Goal: Task Accomplishment & Management: Use online tool/utility

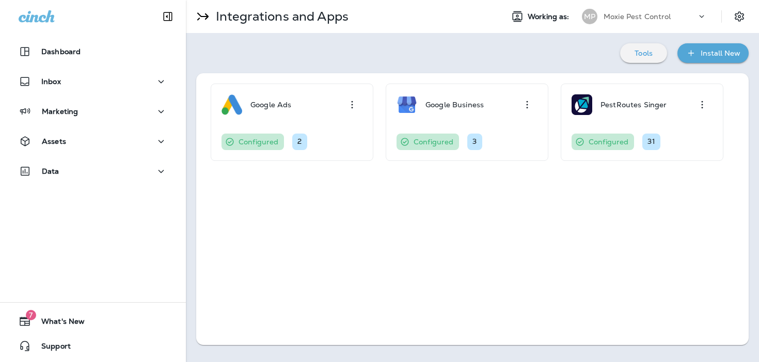
click at [625, 12] on div "Moxie Pest Control" at bounding box center [650, 16] width 93 height 15
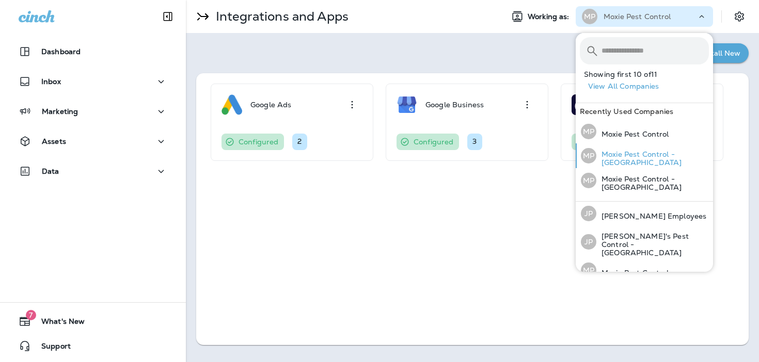
click at [615, 158] on p "Moxie Pest Control - [GEOGRAPHIC_DATA]" at bounding box center [652, 158] width 113 height 17
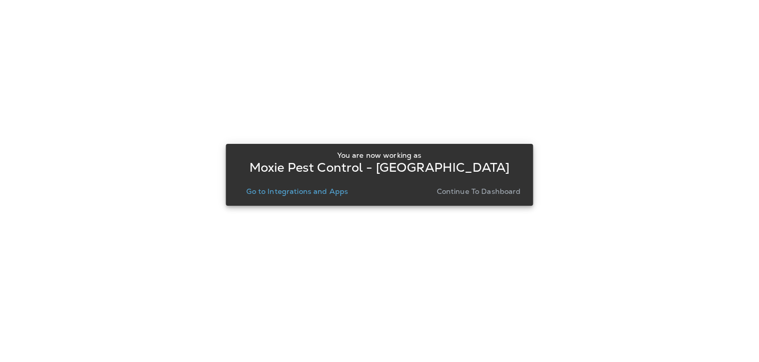
click at [615, 158] on div at bounding box center [379, 181] width 757 height 360
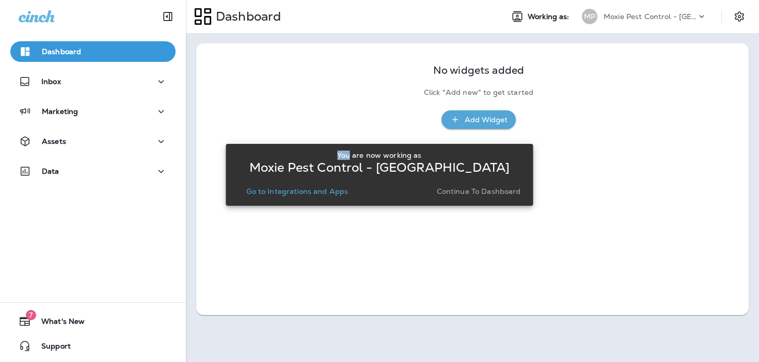
click at [309, 195] on p "Go to Integrations and Apps" at bounding box center [297, 191] width 102 height 8
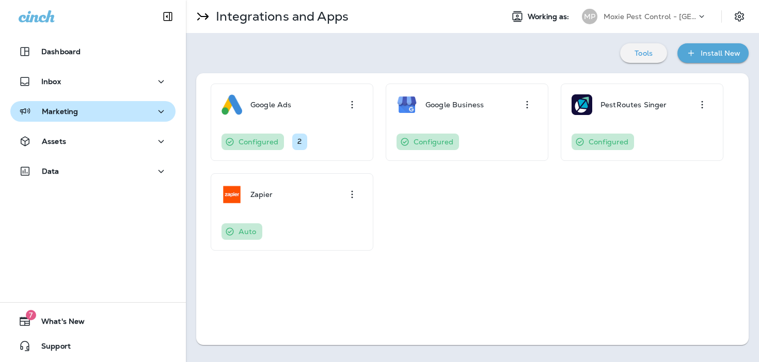
click at [105, 109] on div "Marketing" at bounding box center [93, 111] width 149 height 13
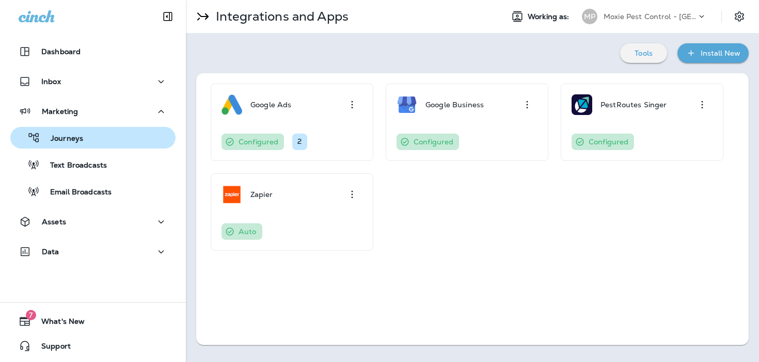
click at [103, 143] on div "Journeys" at bounding box center [92, 137] width 157 height 15
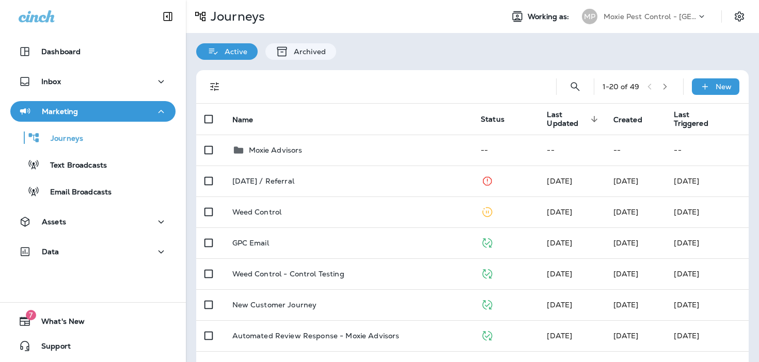
click at [124, 105] on div "Marketing" at bounding box center [93, 111] width 149 height 13
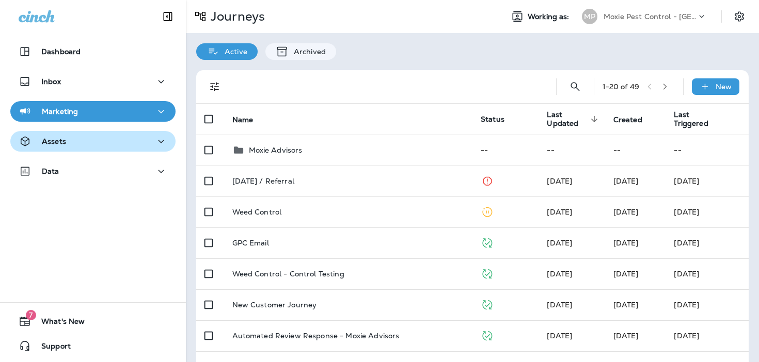
click at [113, 138] on div "Assets" at bounding box center [93, 141] width 149 height 13
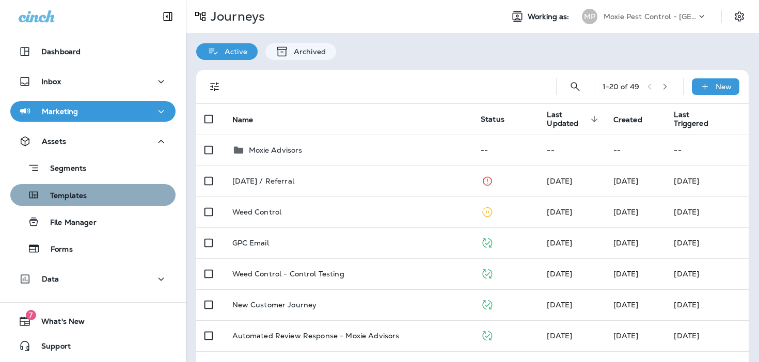
click at [108, 198] on div "Templates" at bounding box center [92, 194] width 157 height 15
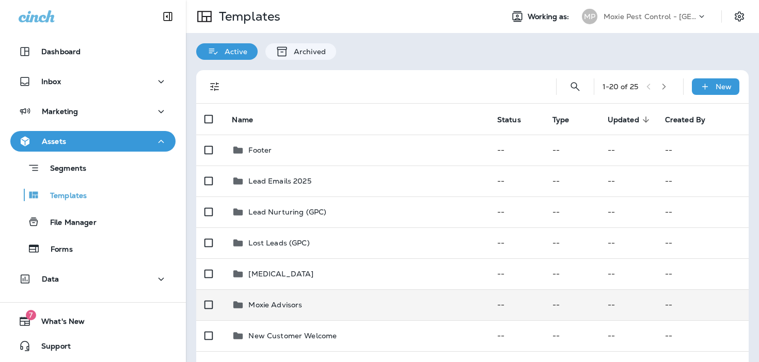
click at [316, 317] on td "Moxie Advisors" at bounding box center [356, 305] width 265 height 31
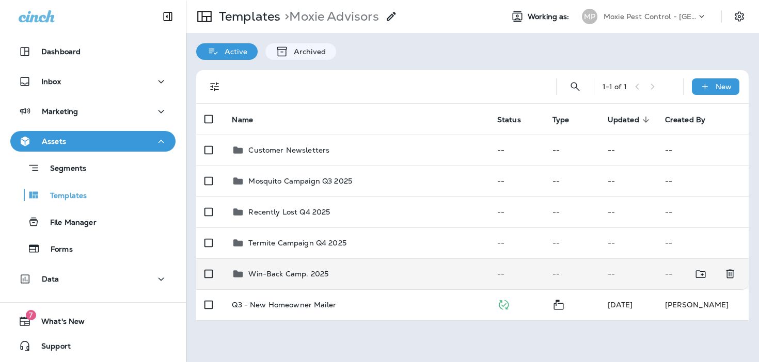
click at [327, 276] on p "Win-Back Camp. 2025" at bounding box center [288, 274] width 80 height 8
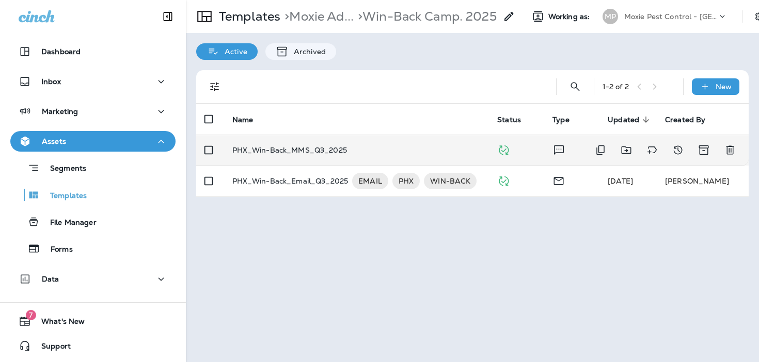
click at [335, 157] on td "PHX_Win-Back_MMS_Q3_2025" at bounding box center [356, 150] width 265 height 31
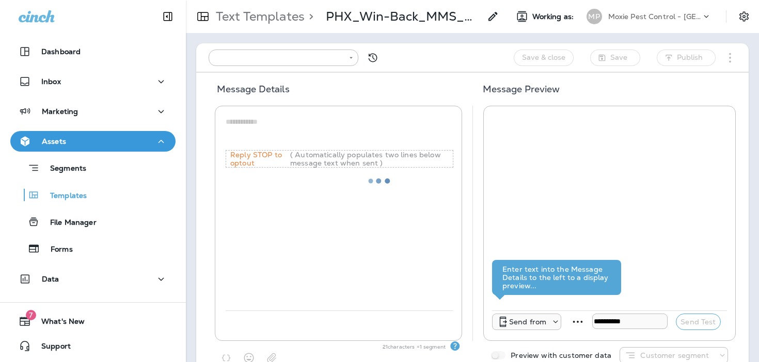
type input "**********"
type textarea "**********"
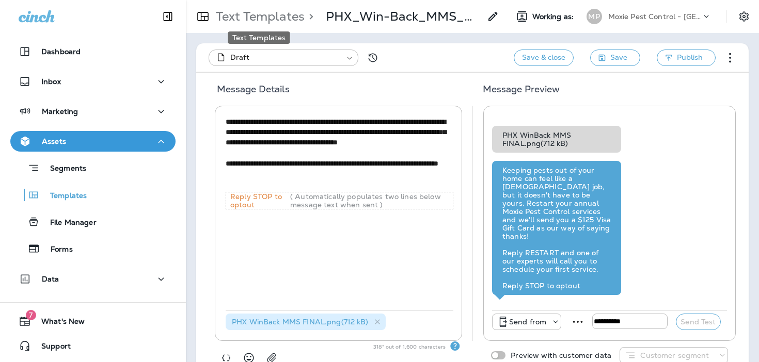
click at [246, 19] on p "Text Templates" at bounding box center [258, 16] width 93 height 15
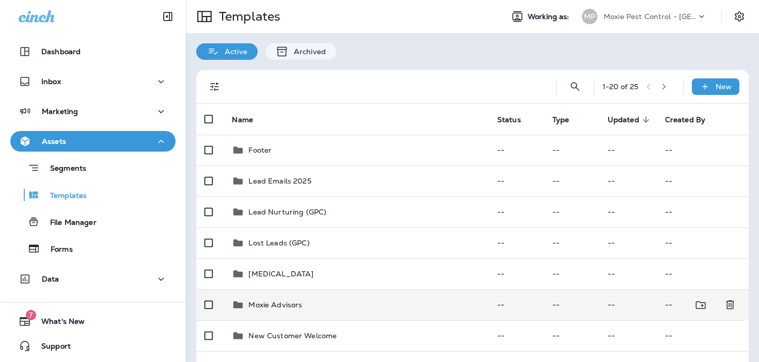
click at [289, 301] on p "Moxie Advisors" at bounding box center [275, 305] width 54 height 8
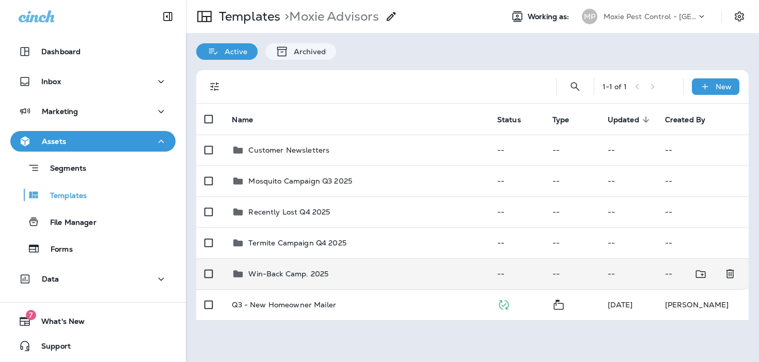
click at [307, 276] on p "Win-Back Camp. 2025" at bounding box center [288, 274] width 80 height 8
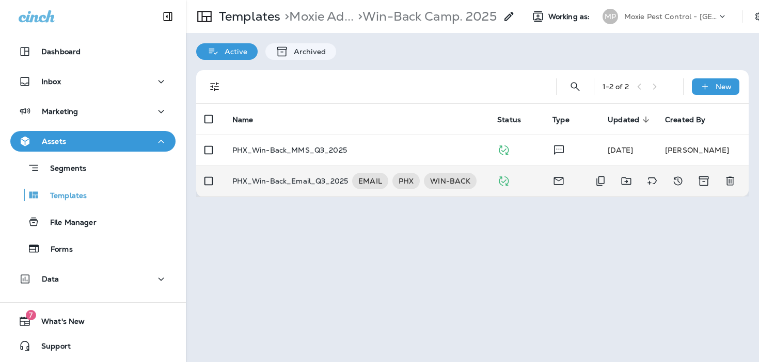
click at [291, 186] on p "PHX_Win-Back_Email_Q3_2025" at bounding box center [290, 181] width 116 height 17
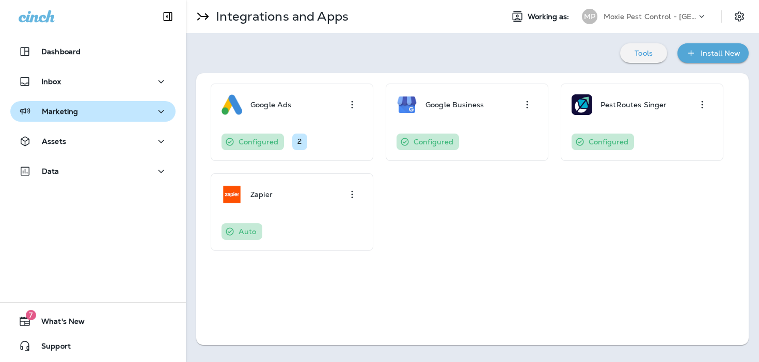
click at [168, 105] on button "Marketing" at bounding box center [92, 111] width 165 height 21
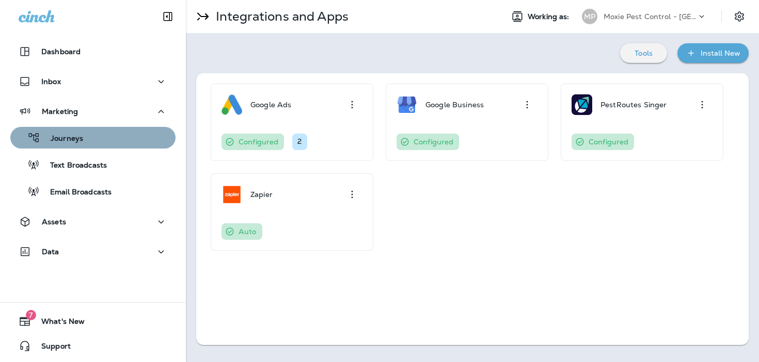
click at [118, 141] on div "Journeys" at bounding box center [92, 137] width 157 height 15
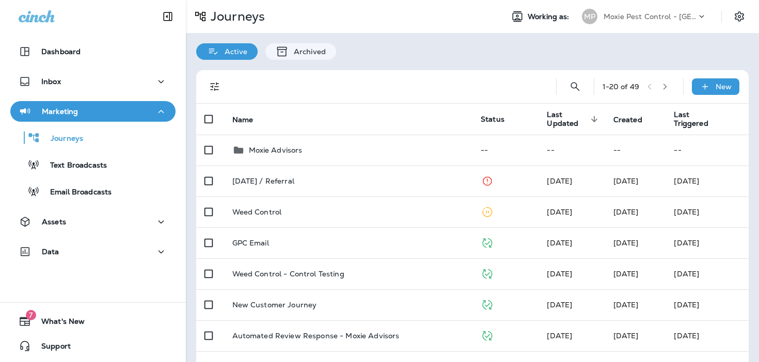
click at [139, 103] on button "Marketing" at bounding box center [92, 111] width 165 height 21
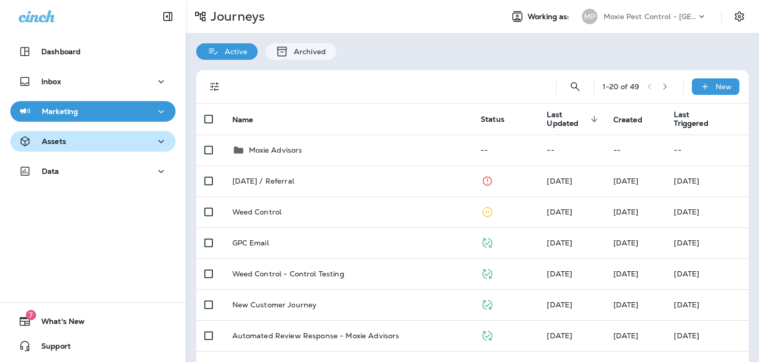
click at [128, 146] on div "Assets" at bounding box center [93, 141] width 149 height 13
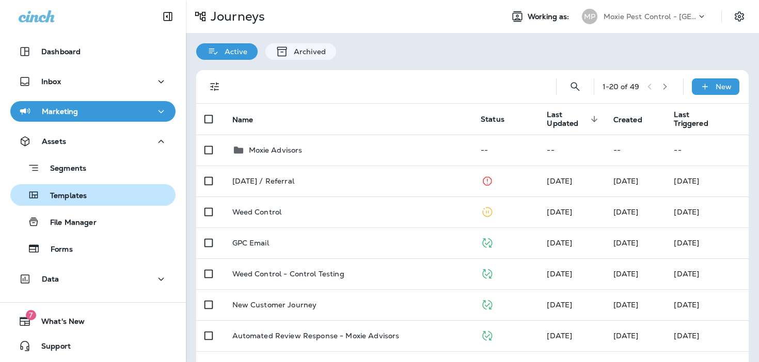
click at [92, 199] on div "Templates" at bounding box center [92, 194] width 157 height 15
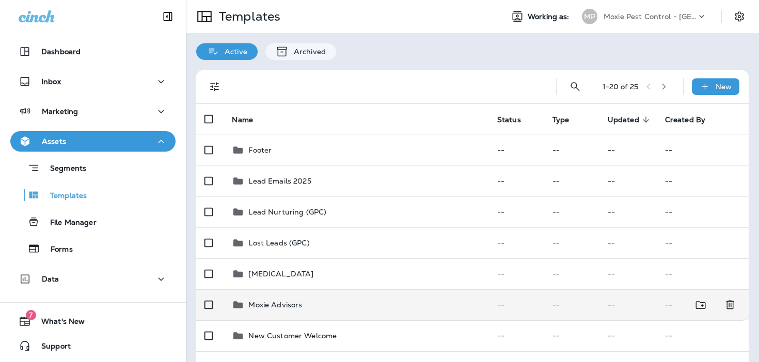
click at [343, 315] on td "Moxie Advisors" at bounding box center [356, 305] width 265 height 31
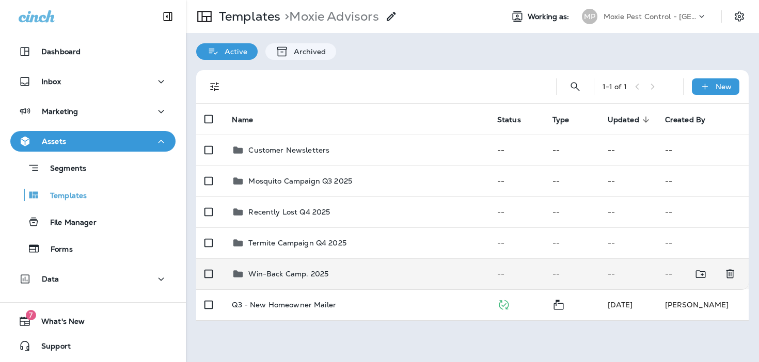
click at [326, 283] on td "Win-Back Camp. 2025" at bounding box center [356, 274] width 265 height 31
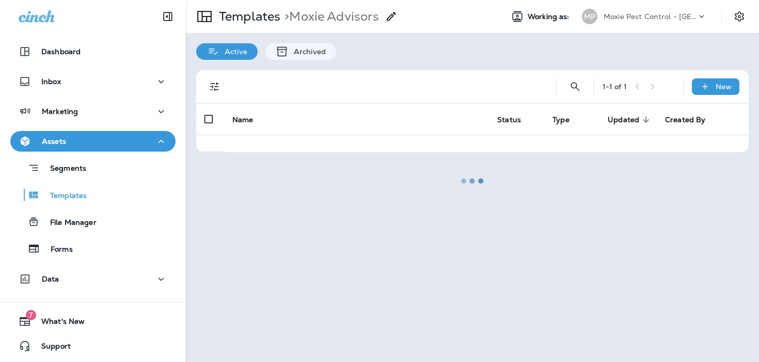
click at [326, 283] on div at bounding box center [472, 181] width 571 height 360
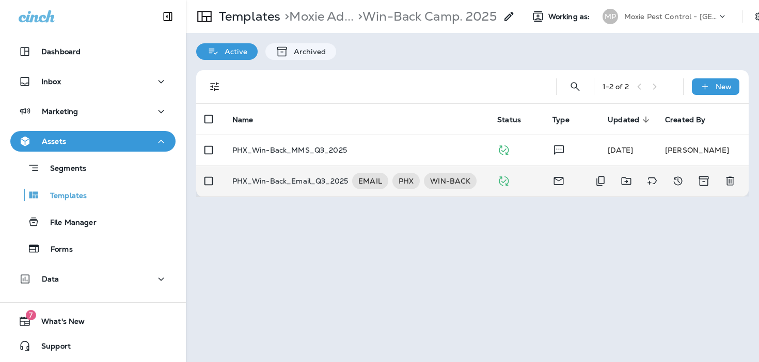
click at [308, 189] on p "PHX_Win-Back_Email_Q3_2025" at bounding box center [290, 181] width 116 height 17
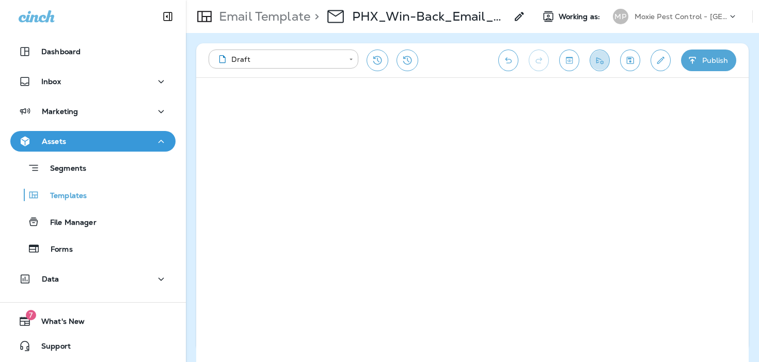
click at [598, 56] on icon "Send test email" at bounding box center [599, 60] width 11 height 10
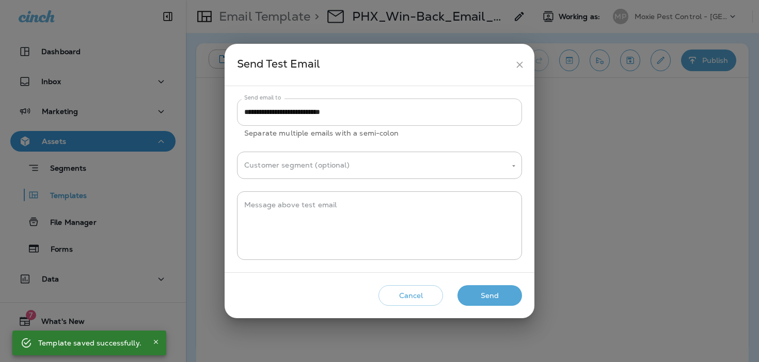
click at [363, 108] on input "**********" at bounding box center [379, 112] width 285 height 27
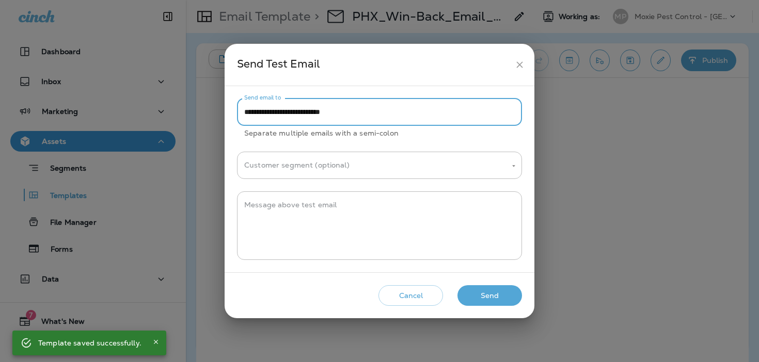
click at [363, 108] on input "**********" at bounding box center [379, 112] width 285 height 27
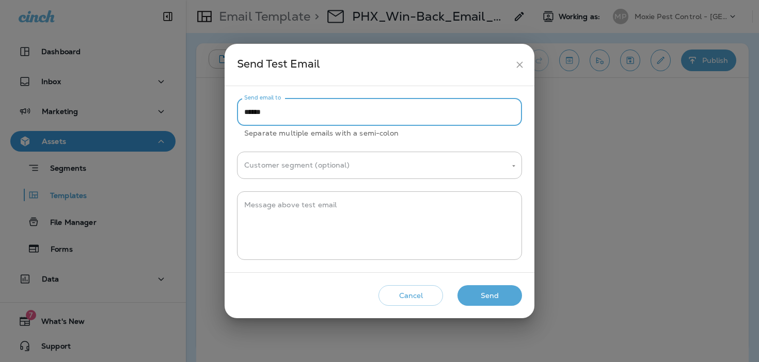
click at [289, 113] on input "******" at bounding box center [379, 112] width 285 height 27
type input "**********"
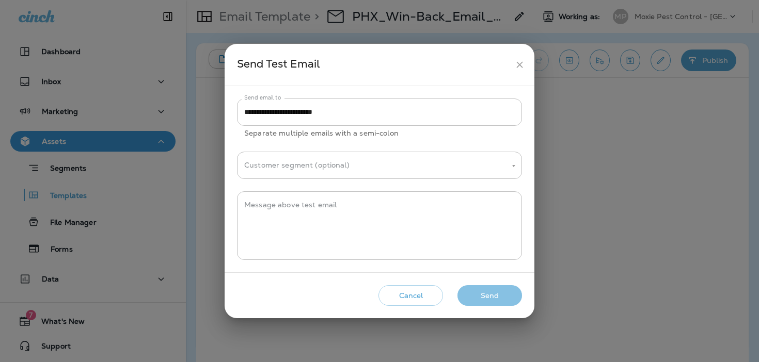
click at [488, 295] on button "Send" at bounding box center [489, 296] width 65 height 21
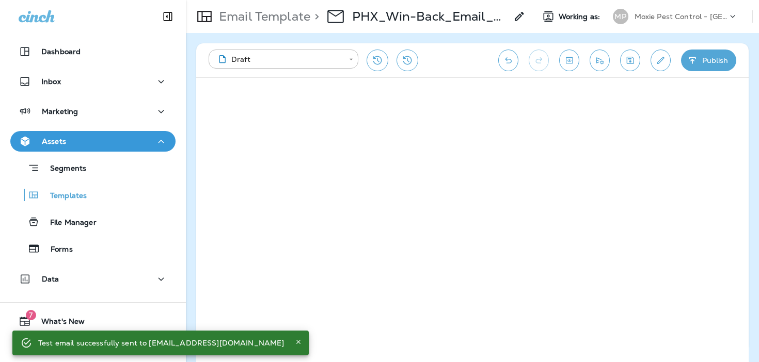
click at [295, 24] on div "Email Template > PHX_Win-Back_Email_Q3_2025" at bounding box center [356, 16] width 340 height 29
